Goal: Information Seeking & Learning: Learn about a topic

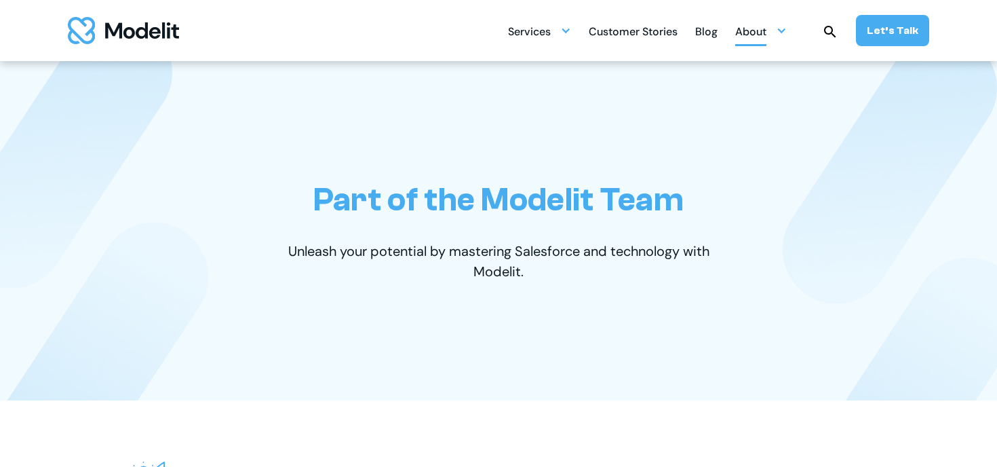
click at [773, 39] on div "About" at bounding box center [761, 31] width 52 height 26
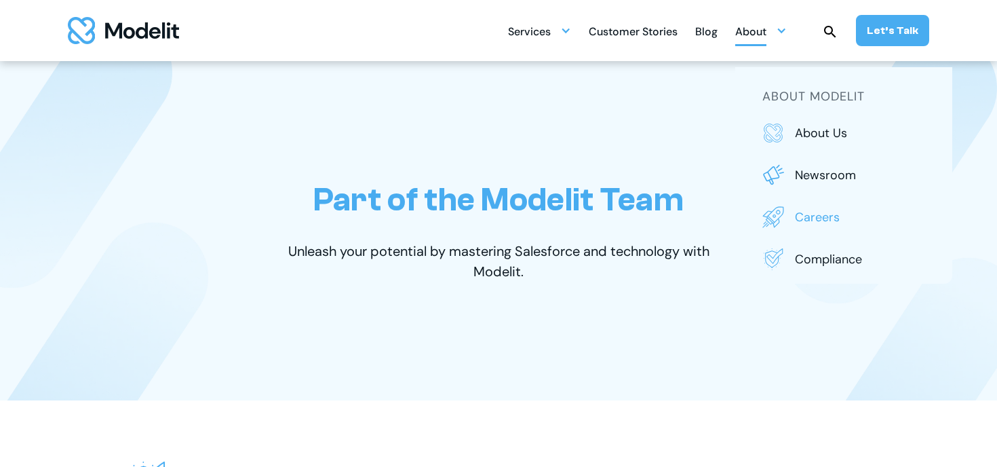
click at [802, 210] on p "Careers" at bounding box center [860, 217] width 130 height 18
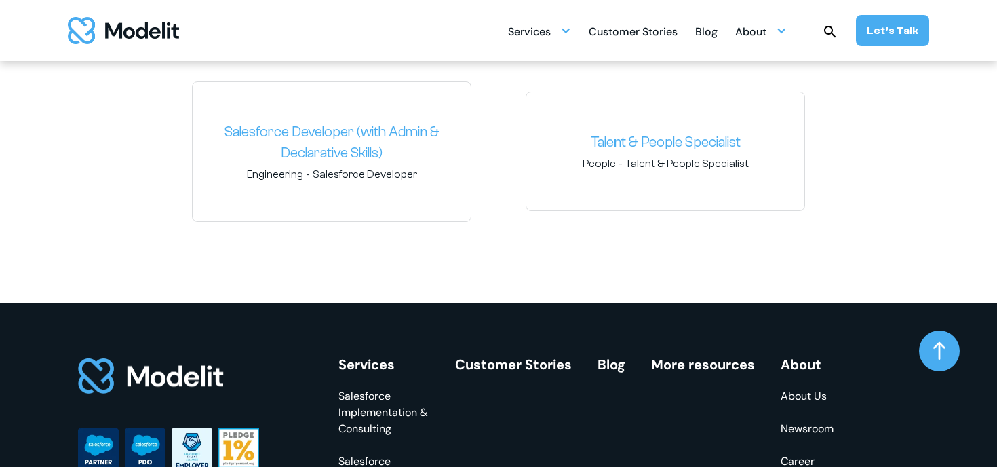
scroll to position [2124, 0]
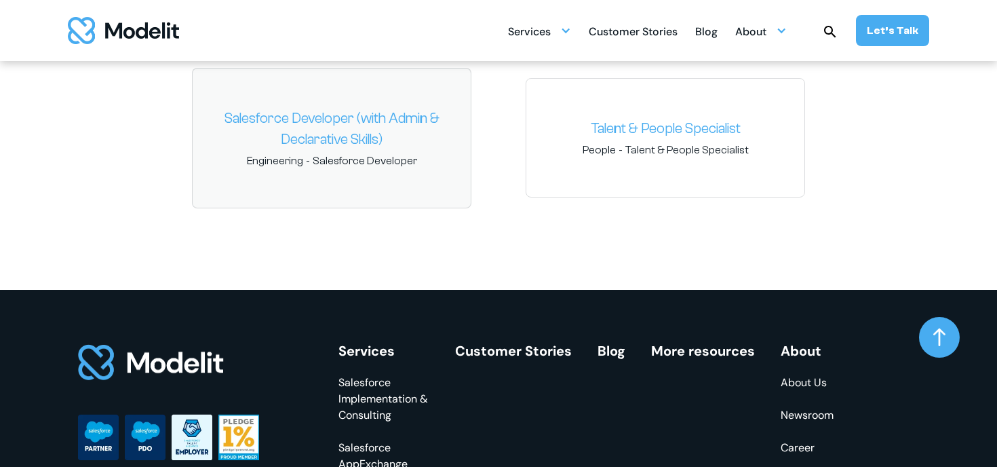
click at [400, 125] on link "Salesforce Developer (with Admin & Declarative Skills)" at bounding box center [332, 129] width 256 height 43
